Goal: Find specific page/section: Find specific page/section

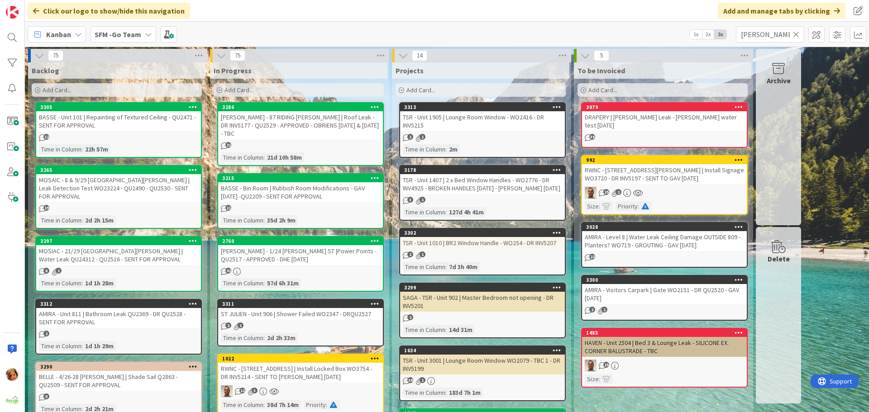
type input "[PERSON_NAME]"
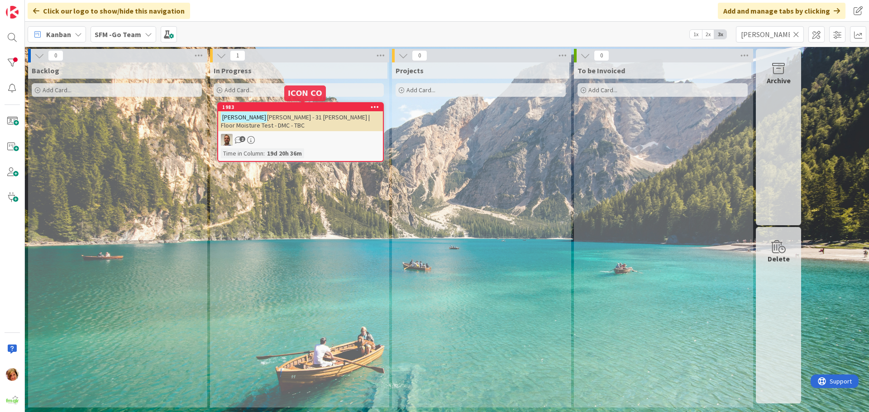
click at [295, 122] on div "[PERSON_NAME] - 31 [PERSON_NAME] | Floor Moisture Test - DMC - TBC" at bounding box center [300, 121] width 165 height 20
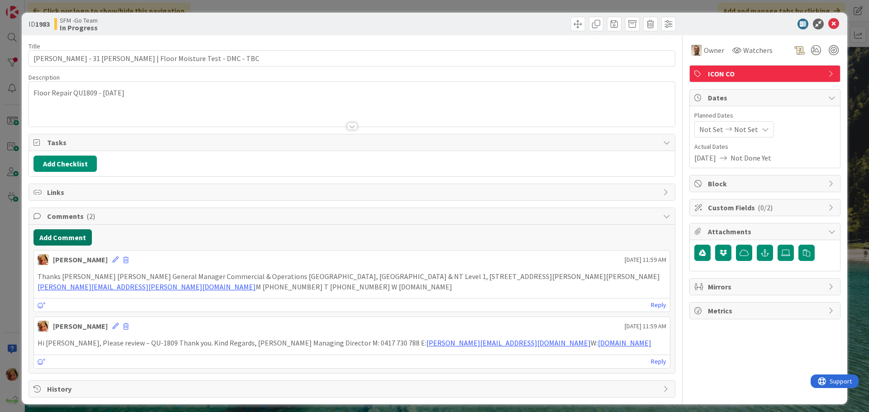
click at [48, 230] on button "Add Comment" at bounding box center [62, 237] width 58 height 16
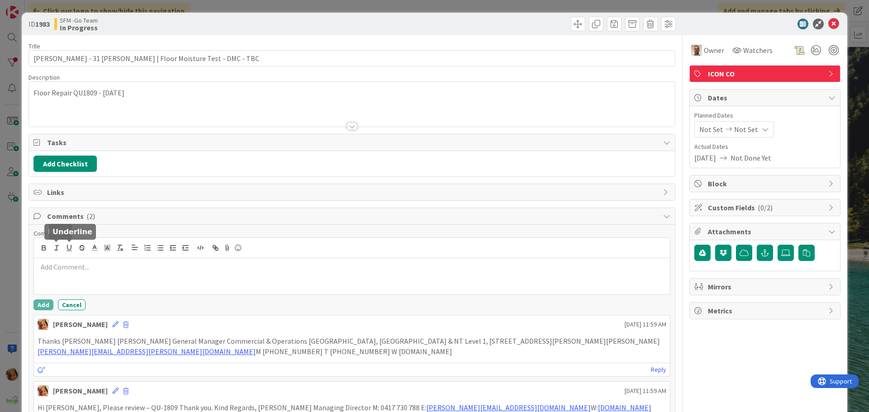
click at [76, 253] on div at bounding box center [352, 248] width 636 height 20
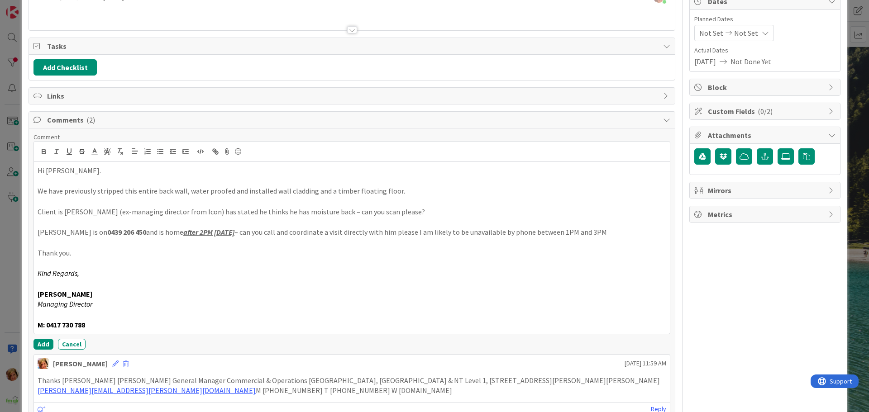
scroll to position [104, 0]
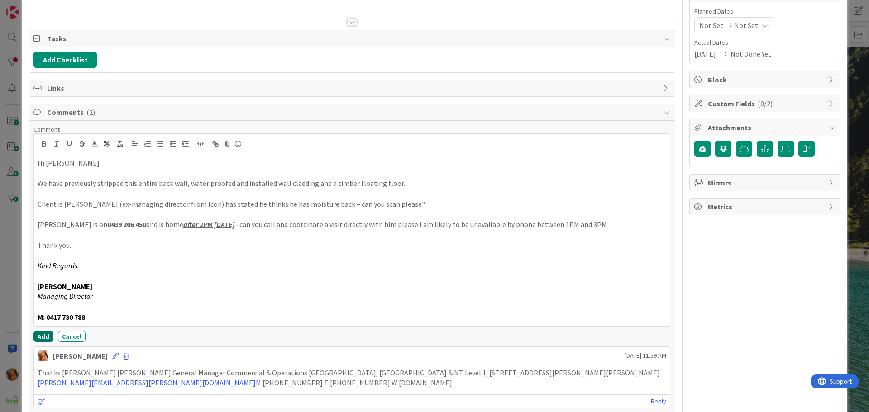
click at [40, 337] on button "Add" at bounding box center [43, 336] width 20 height 11
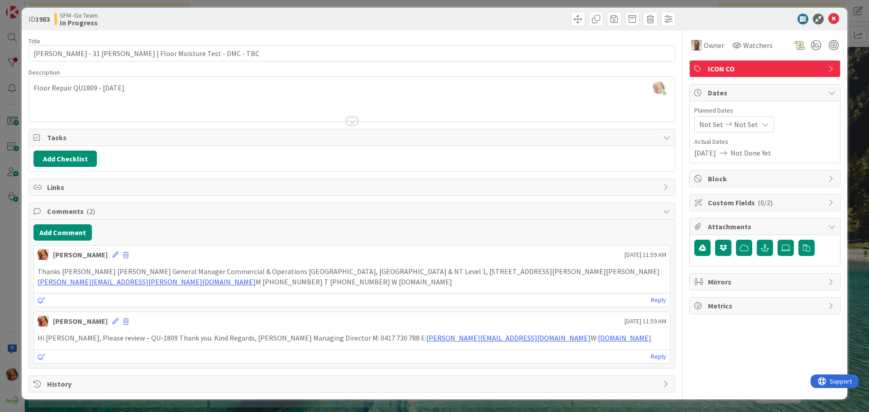
scroll to position [0, 0]
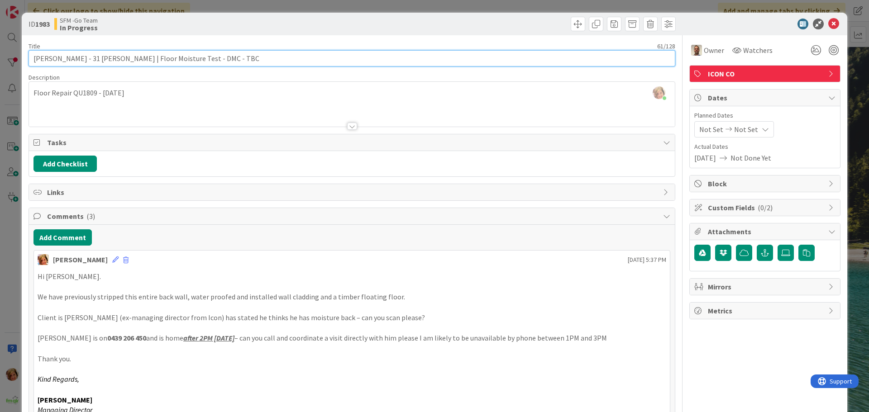
click at [243, 57] on input "[PERSON_NAME] - 31 [PERSON_NAME] | Floor Moisture Test - DMC - TBC" at bounding box center [352, 58] width 647 height 16
type input "[PERSON_NAME] - 31 [PERSON_NAME] | Floor Moisture Test - DMC - tbc"
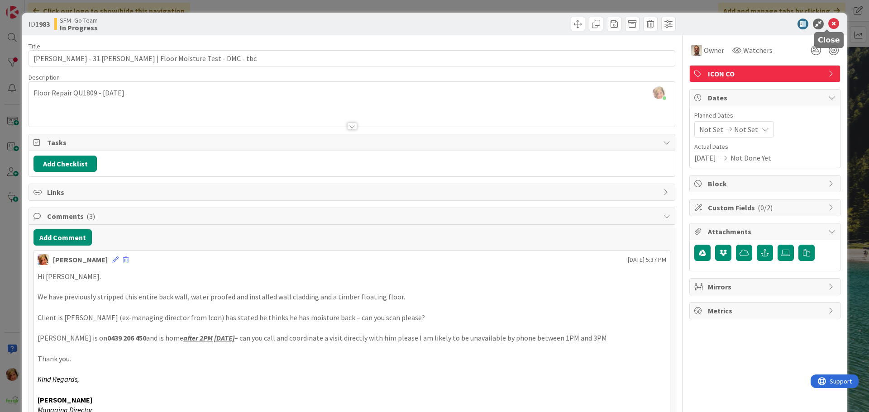
click at [828, 21] on icon at bounding box center [833, 24] width 11 height 11
